Goal: Navigation & Orientation: Find specific page/section

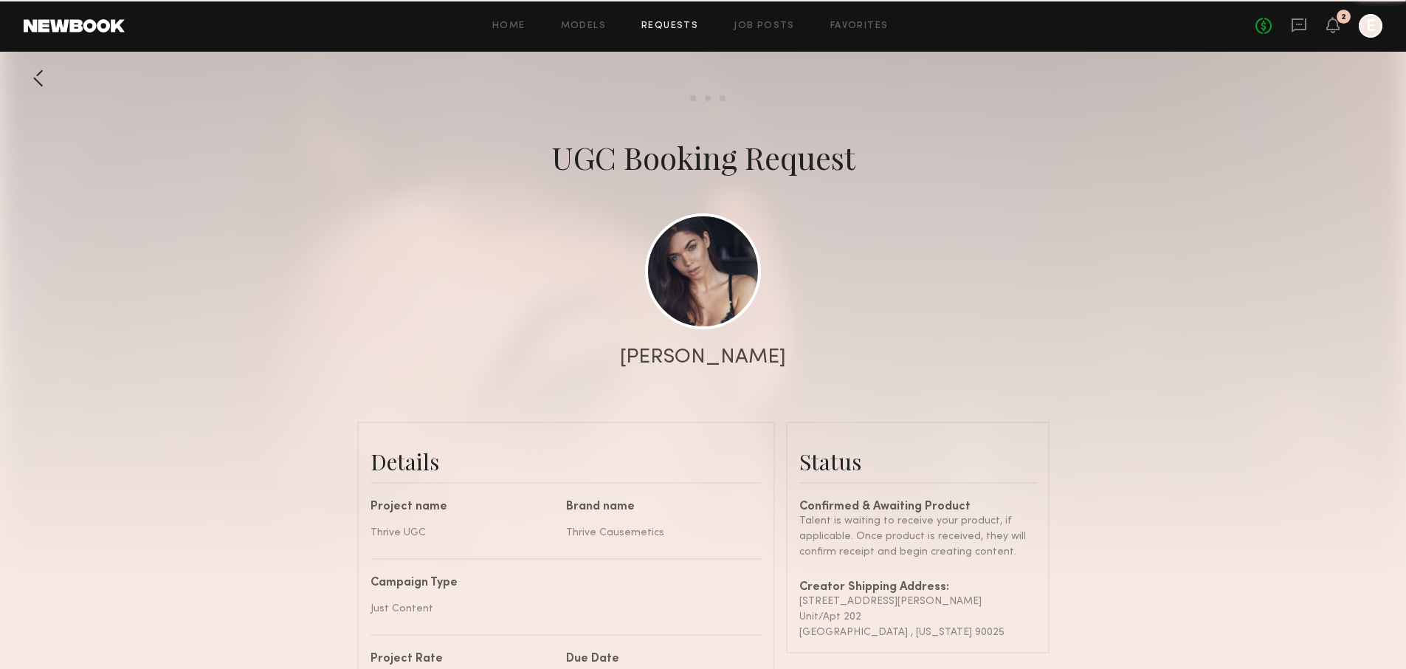
click at [49, 91] on div at bounding box center [39, 78] width 30 height 30
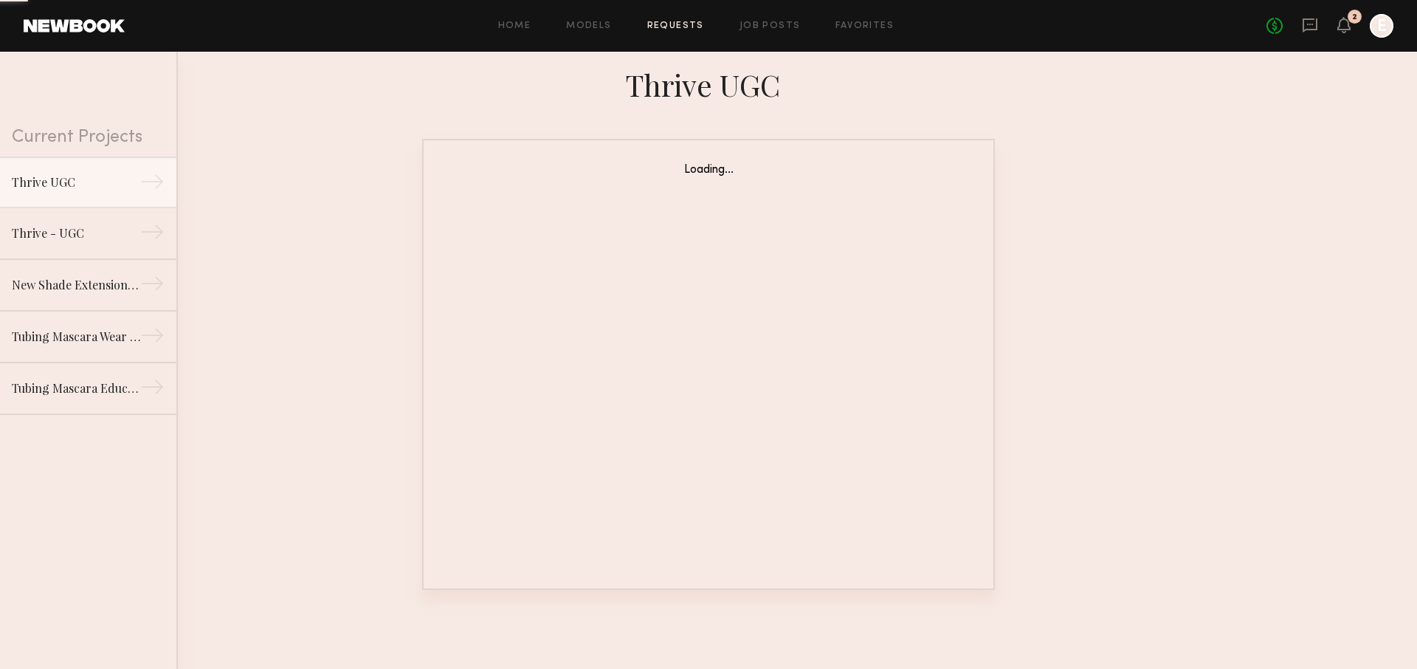
click at [1336, 24] on div "No fees up to $5,000 2 E" at bounding box center [1329, 26] width 127 height 24
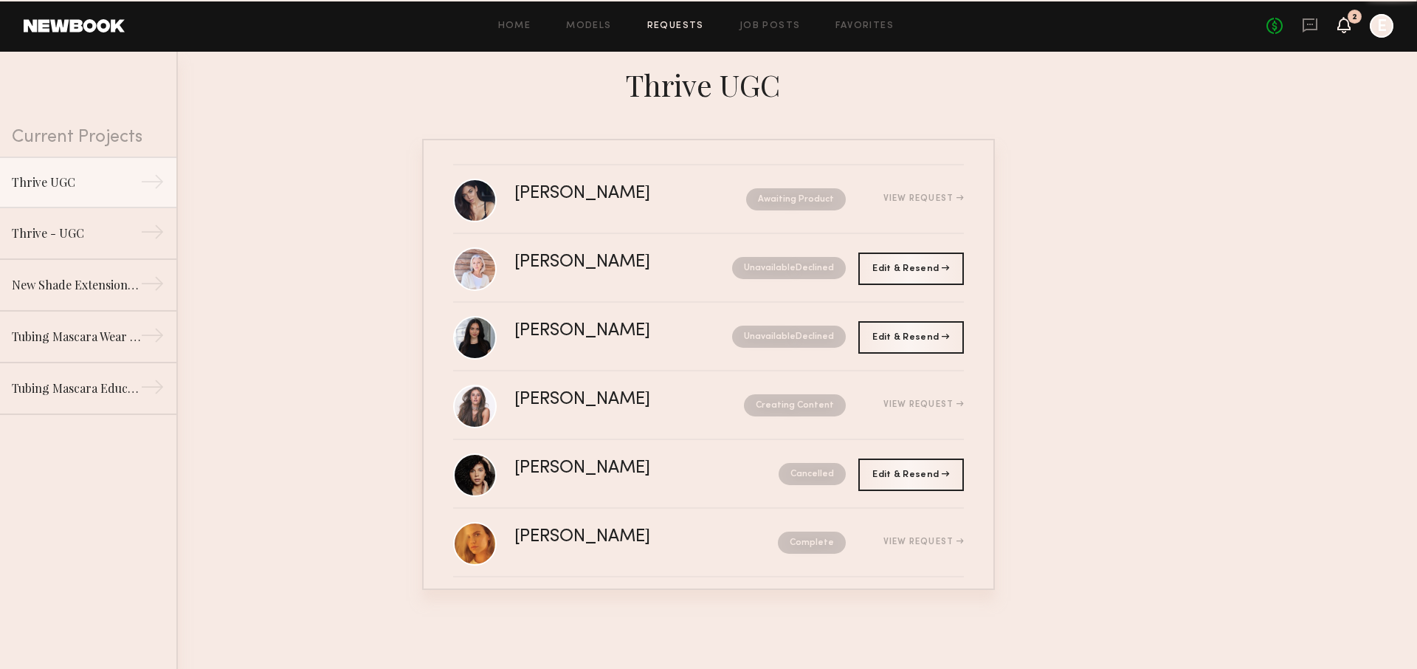
click at [1339, 24] on icon at bounding box center [1344, 24] width 12 height 10
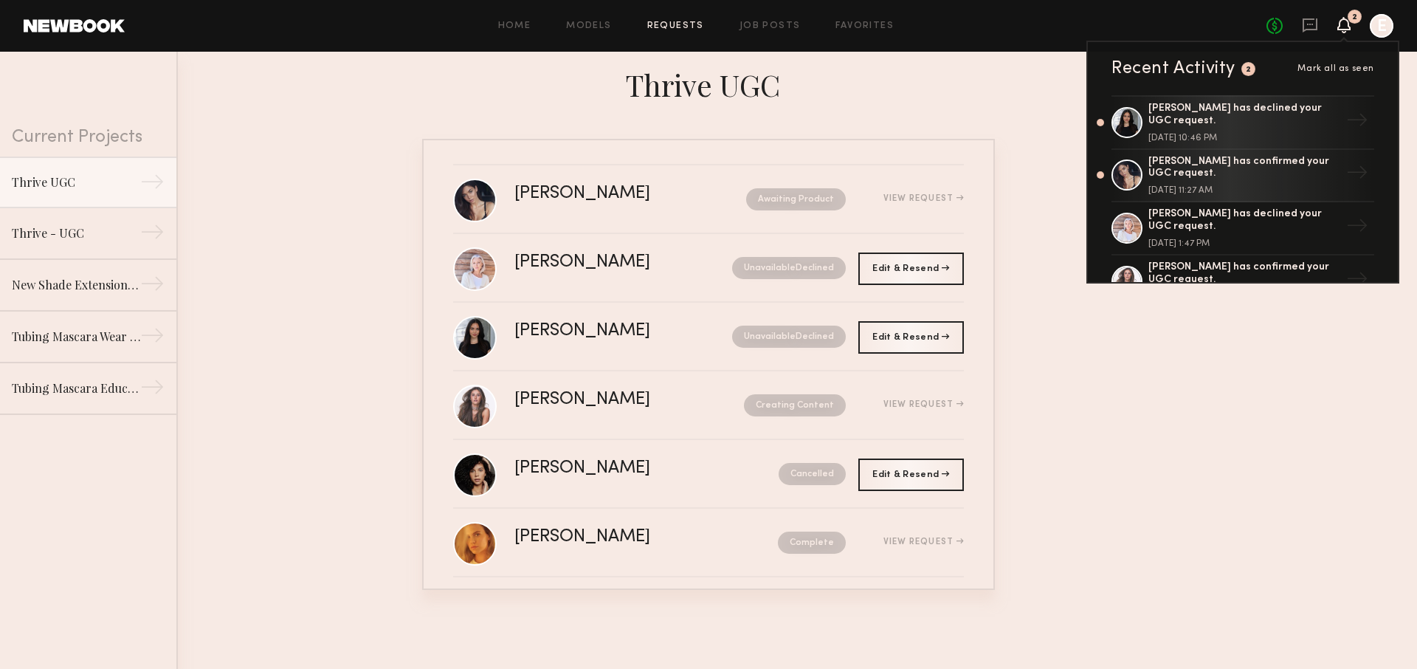
click at [1301, 22] on div "No fees up to $5,000 2 Recent Activity 2 Mark all as seen Haley A. has declined…" at bounding box center [1329, 26] width 127 height 24
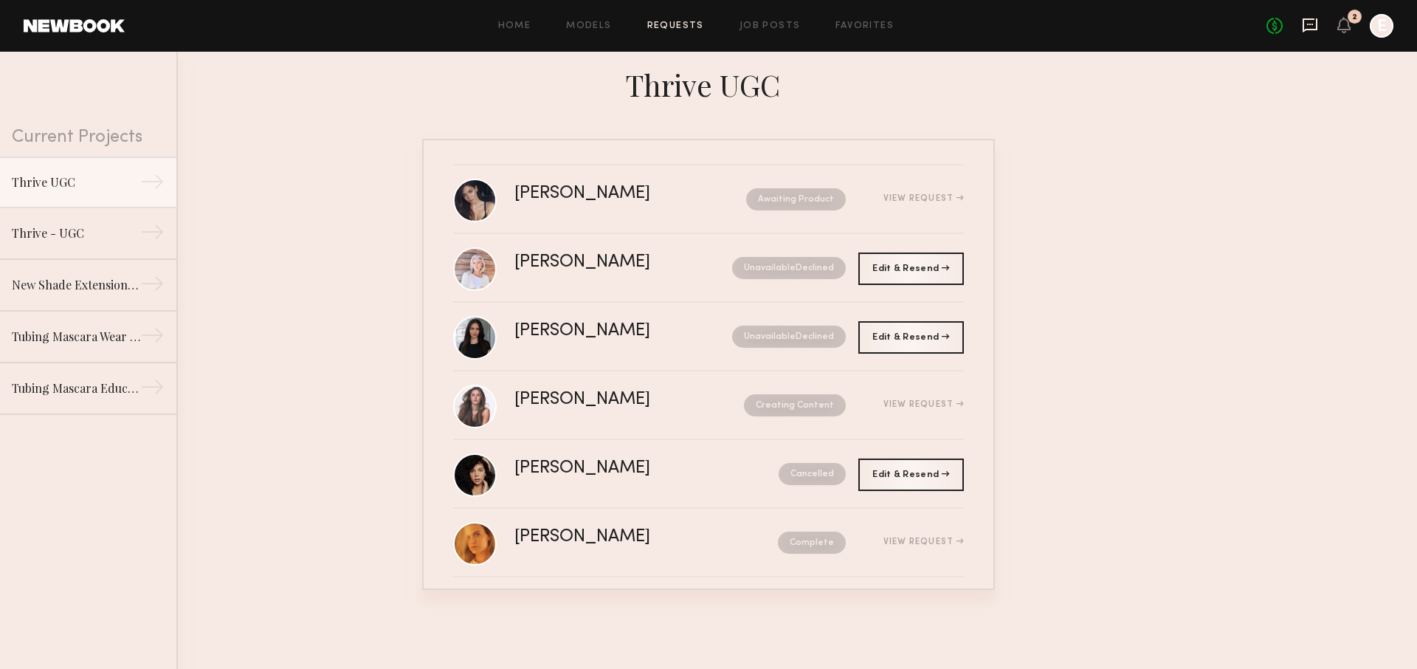
click at [1308, 24] on icon at bounding box center [1310, 24] width 6 height 1
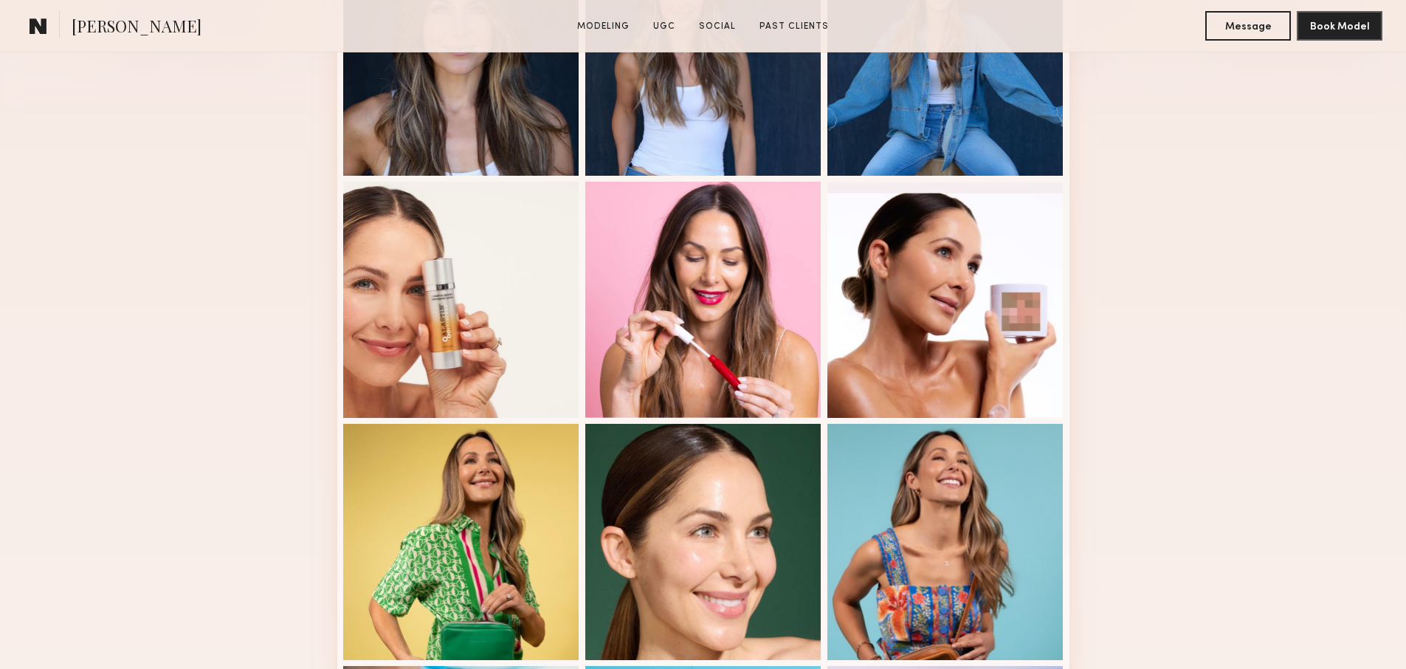
scroll to position [542, 0]
